Goal: Find contact information: Find contact information

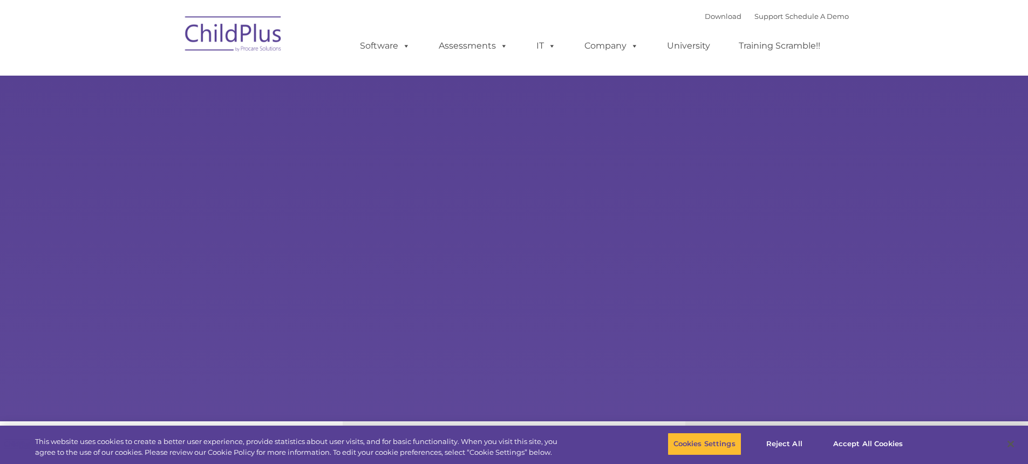
select select "MEDIUM"
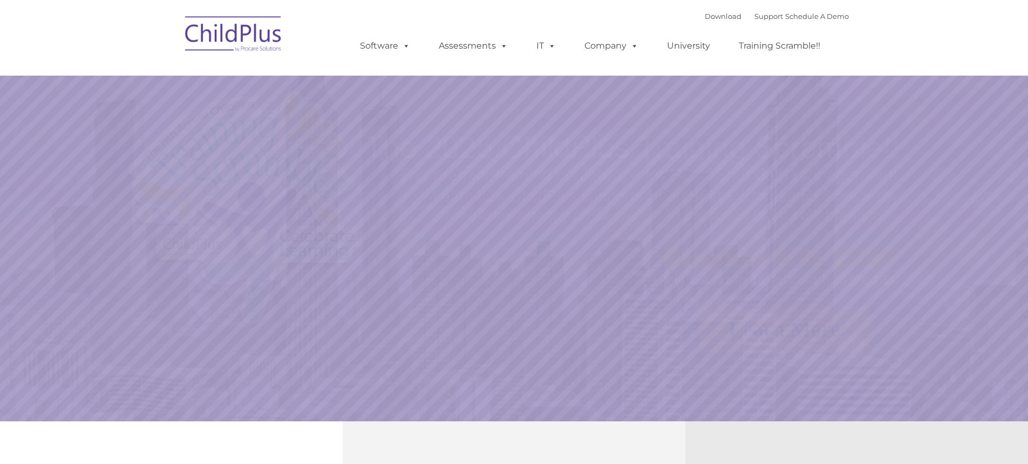
select select "MEDIUM"
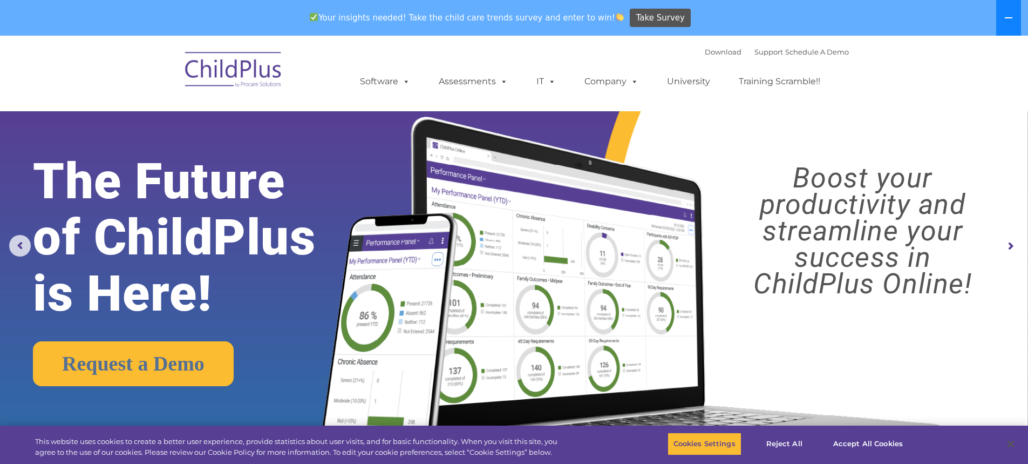
click at [1006, 16] on icon at bounding box center [1008, 17] width 9 height 9
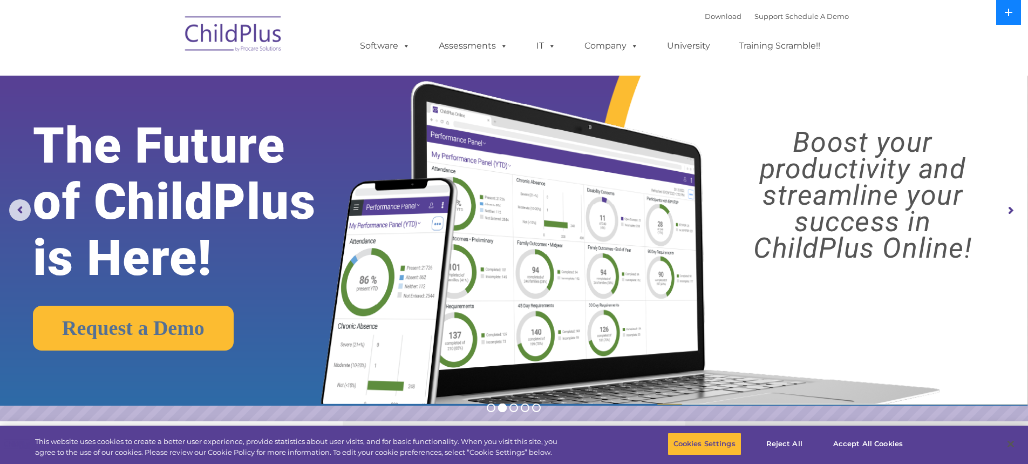
click at [1006, 16] on icon at bounding box center [1008, 12] width 9 height 9
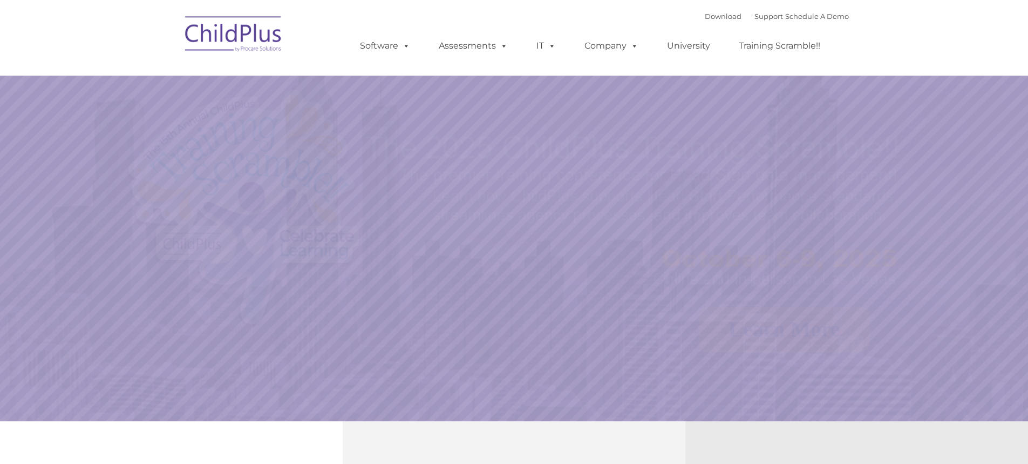
select select "MEDIUM"
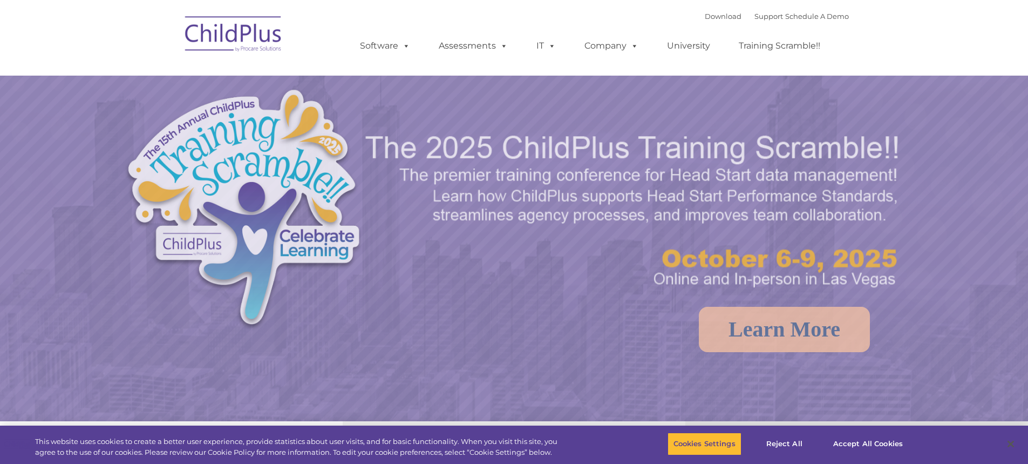
select select "MEDIUM"
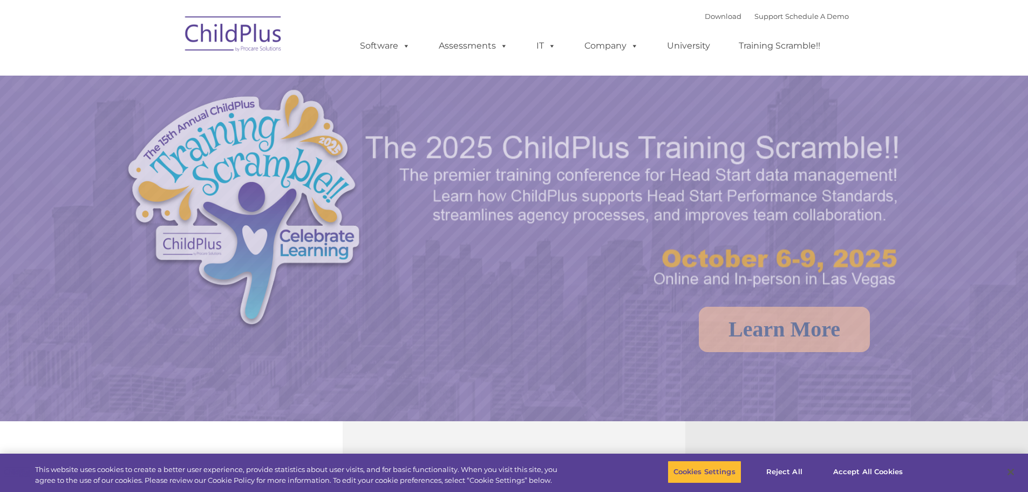
select select "MEDIUM"
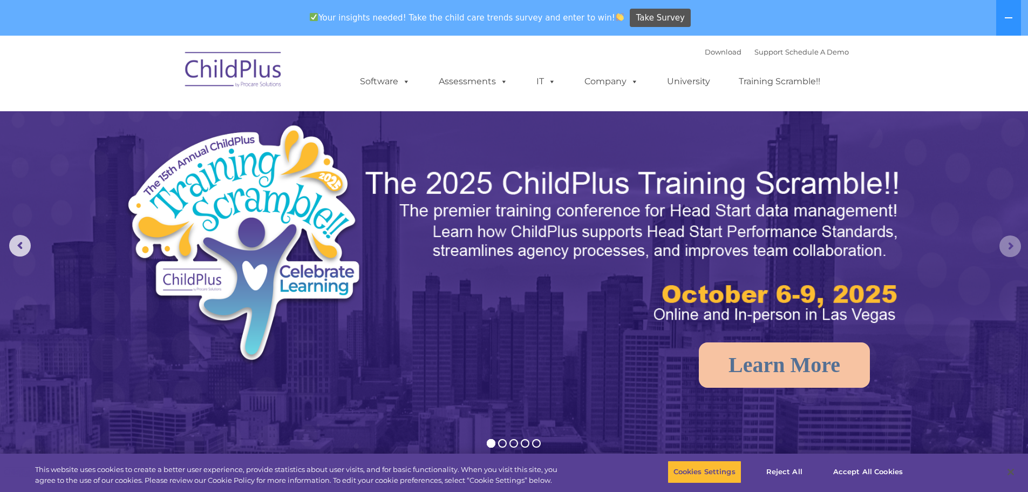
click at [1008, 244] on rs-arrow at bounding box center [1011, 246] width 22 height 22
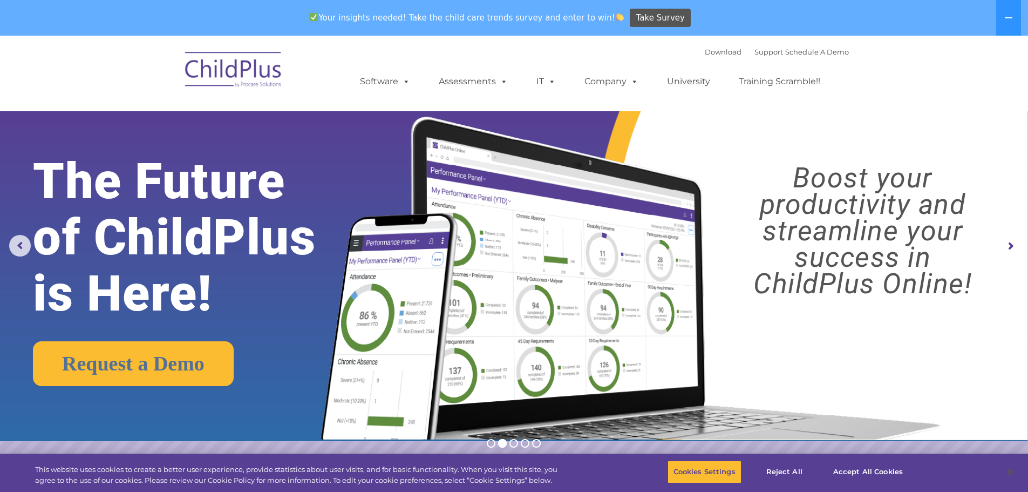
click at [1008, 244] on rs-arrow at bounding box center [1011, 246] width 22 height 22
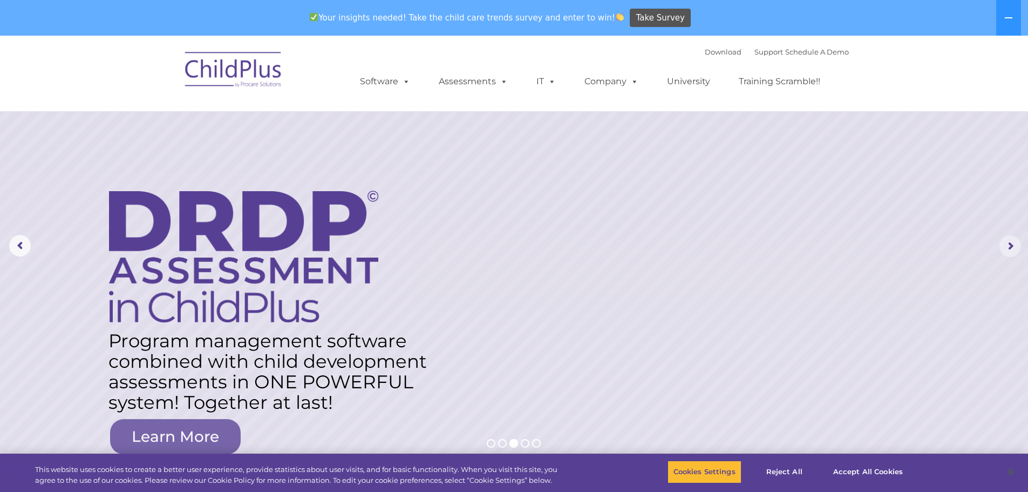
click at [1008, 244] on rs-arrow at bounding box center [1011, 246] width 22 height 22
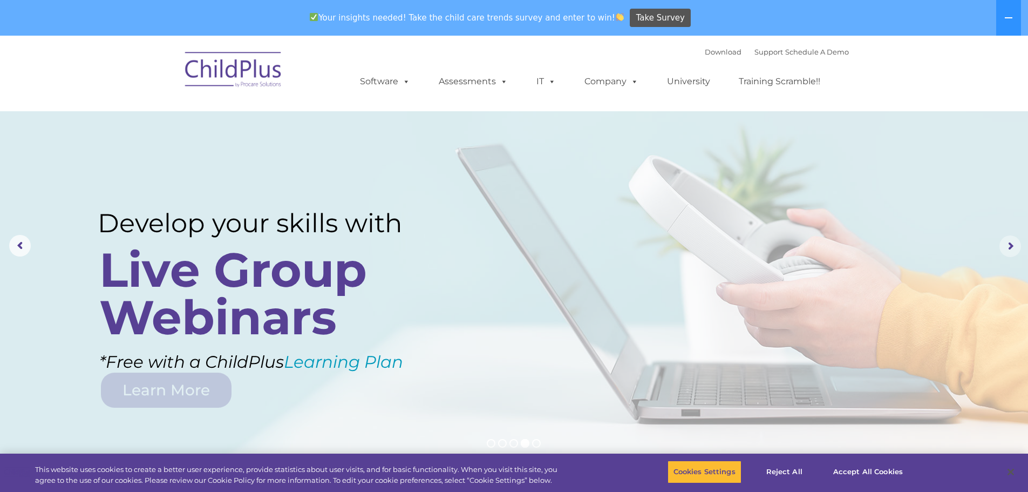
click at [1008, 244] on rs-arrow at bounding box center [1011, 246] width 22 height 22
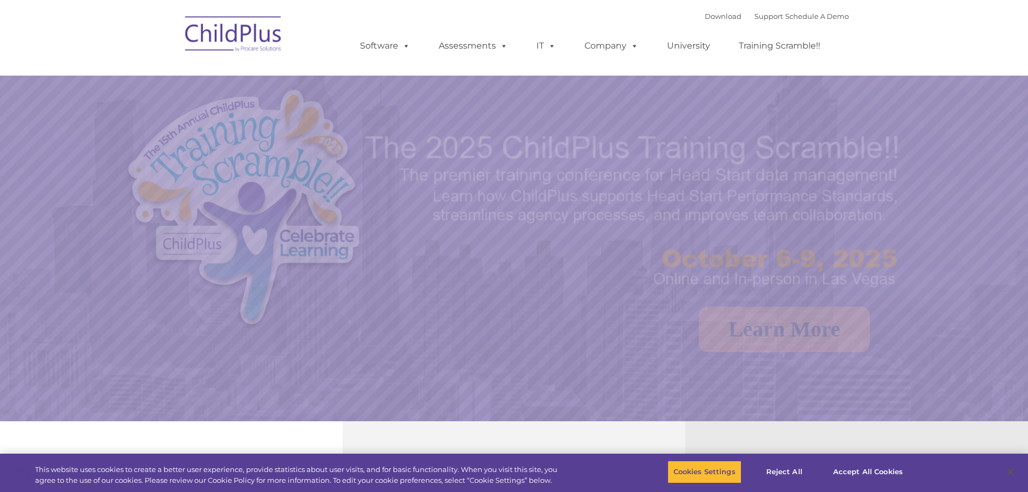
select select "MEDIUM"
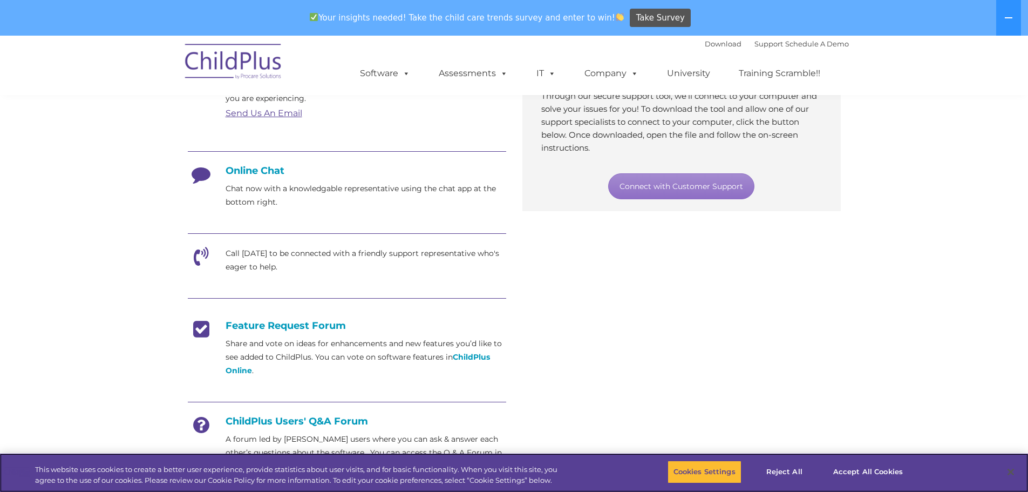
scroll to position [234, 0]
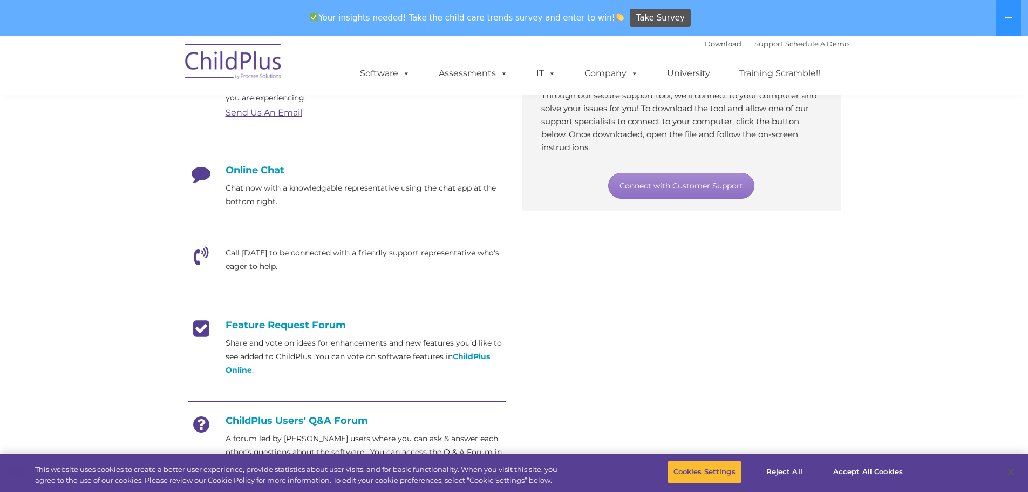
click at [283, 111] on link "Send Us An Email" at bounding box center [264, 112] width 77 height 10
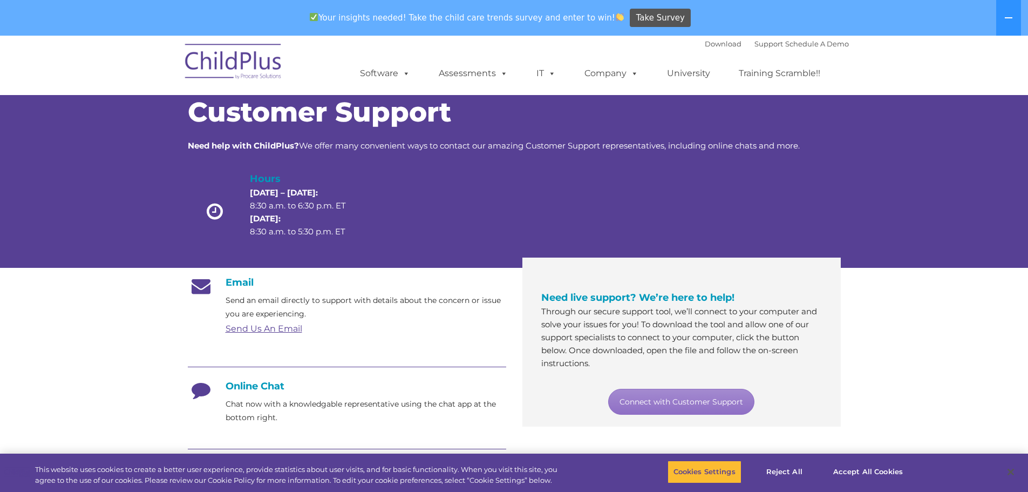
scroll to position [0, 0]
